Goal: Task Accomplishment & Management: Use online tool/utility

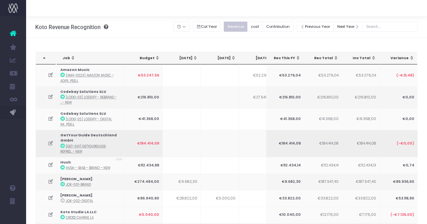
click at [49, 143] on icon at bounding box center [51, 143] width 6 height 6
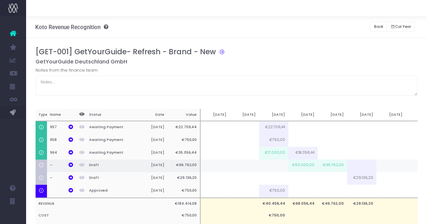
click at [340, 165] on td "€46.762,00" at bounding box center [332, 165] width 29 height 13
type input "€46.762,00"
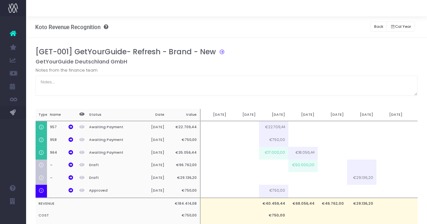
click at [350, 68] on div "Notes from the finance team" at bounding box center [227, 81] width 383 height 29
click at [383, 168] on td at bounding box center [391, 165] width 29 height 13
type input "7000"
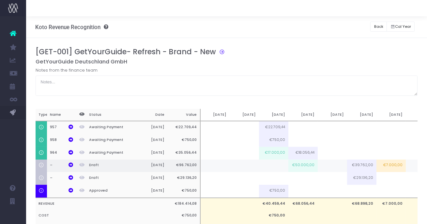
click at [338, 166] on td at bounding box center [332, 165] width 29 height 13
type input "3"
click at [387, 166] on td "€7.000,00" at bounding box center [391, 165] width 29 height 13
type input "€7.000,00"
click at [335, 164] on td at bounding box center [332, 165] width 29 height 13
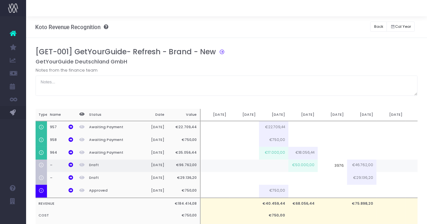
type input "39762"
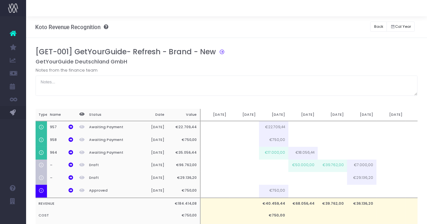
click at [331, 44] on div "[GET-001] GetYourGuide- Refresh - Brand - New GetYourGuide Deutschland GmbH Not…" at bounding box center [226, 146] width 401 height 217
click at [174, 10] on div at bounding box center [226, 8] width 401 height 16
click at [129, 56] on h3 "[GET-001] GetYourGuide- Refresh - Brand - New" at bounding box center [126, 51] width 181 height 9
click at [243, 55] on div "[GET-001] GetYourGuide- Refresh - Brand - New" at bounding box center [230, 52] width 388 height 11
